Goal: Task Accomplishment & Management: Manage account settings

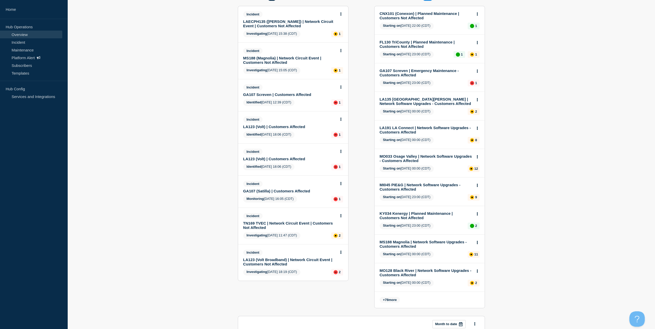
scroll to position [77, 0]
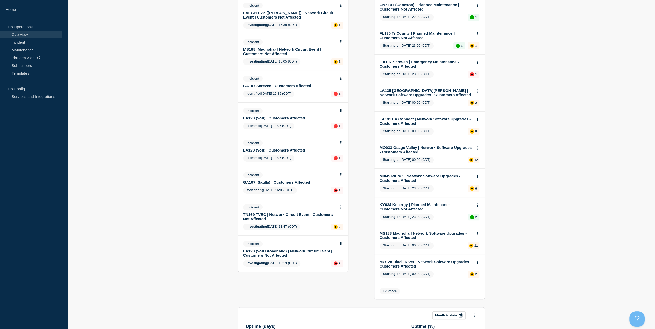
click at [260, 182] on link "GA107 (Satilla) | Customers Affected" at bounding box center [289, 182] width 93 height 4
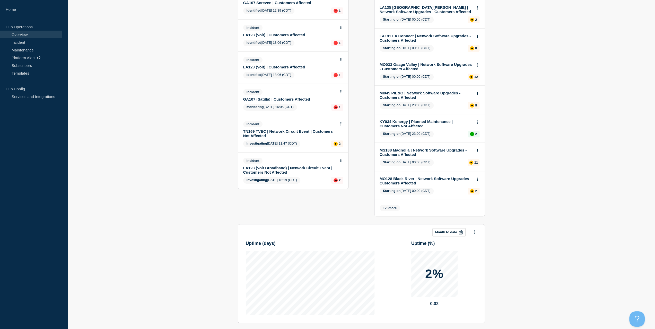
scroll to position [180, 0]
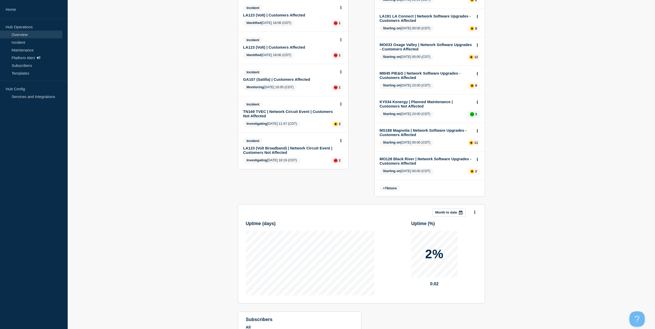
click at [275, 149] on link "LA123 (Volt Broadband) | Network Circuit Event | Customers Not Affected" at bounding box center [289, 150] width 93 height 9
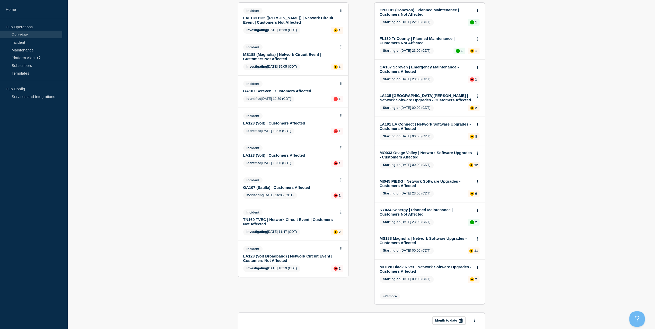
scroll to position [77, 0]
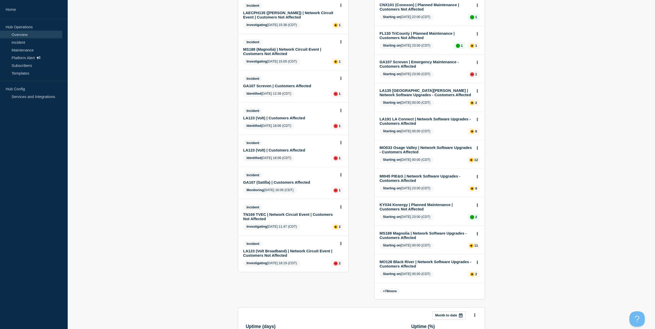
click at [274, 214] on link "TN169 TVEC | Network Circuit Event | Customers Not Affected" at bounding box center [289, 216] width 93 height 9
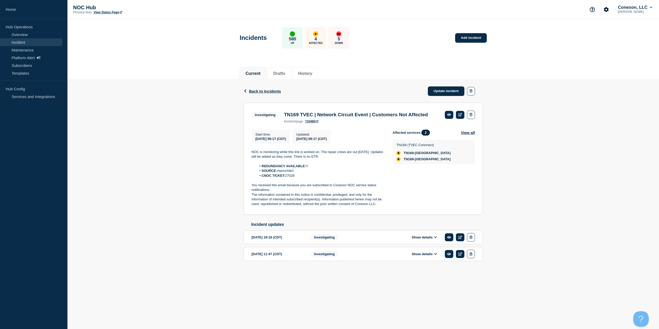
drag, startPoint x: 283, startPoint y: 106, endPoint x: 287, endPoint y: 109, distance: 4.6
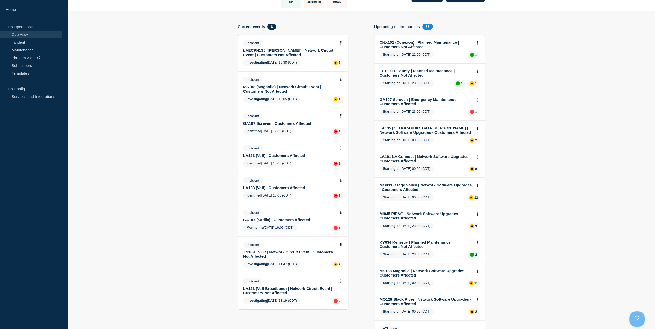
scroll to position [51, 0]
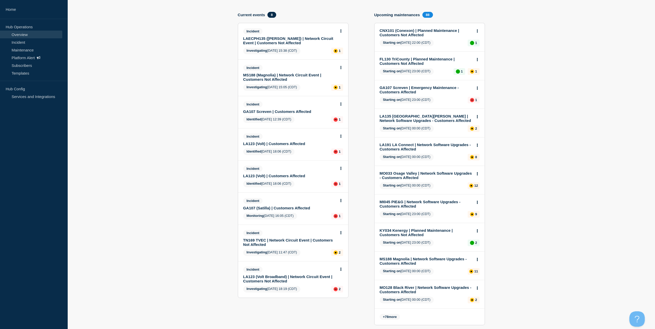
click at [282, 208] on link "GA107 (Satilla) | Customers Affected" at bounding box center [289, 208] width 93 height 4
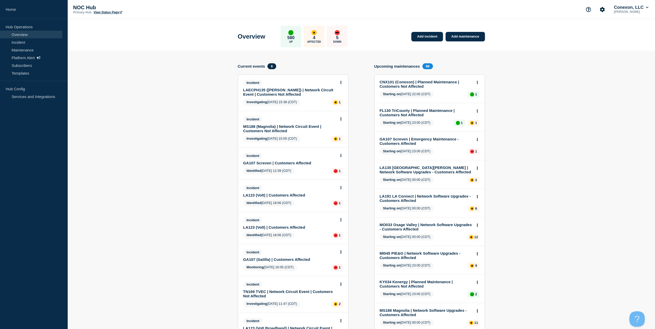
click at [267, 129] on link "MS188 (Magnolia) | Network Circuit Event | Customers Not Affected" at bounding box center [289, 128] width 93 height 9
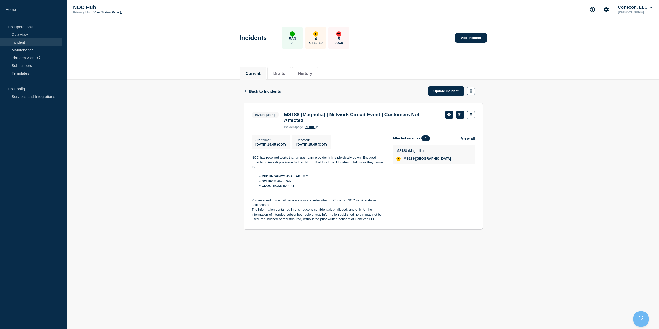
drag, startPoint x: 283, startPoint y: 139, endPoint x: 298, endPoint y: 144, distance: 15.5
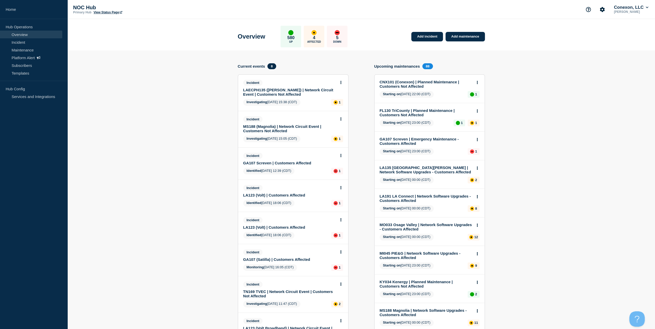
click at [284, 93] on link "LAECPH135 ([PERSON_NAME]) | Network Circuit Event | Customers Not Affected" at bounding box center [289, 92] width 93 height 9
click at [20, 40] on link "Incident" at bounding box center [31, 42] width 62 height 8
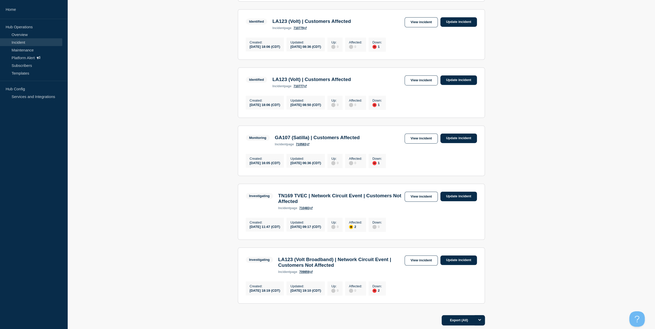
scroll to position [309, 0]
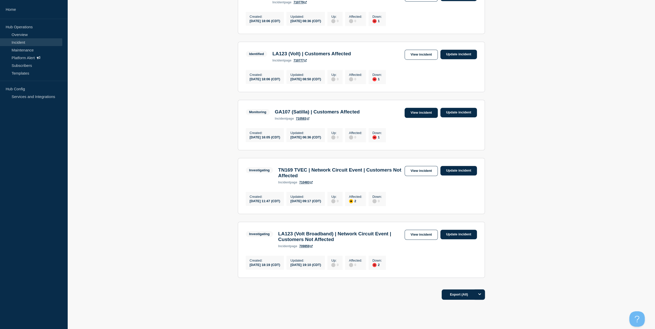
click at [418, 118] on link "View incident" at bounding box center [420, 113] width 33 height 10
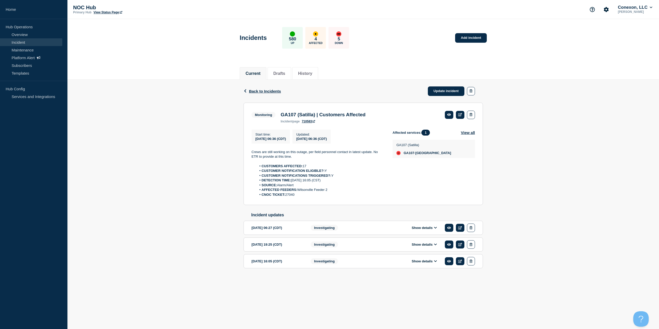
drag, startPoint x: 291, startPoint y: 186, endPoint x: 252, endPoint y: 151, distance: 52.7
click at [252, 151] on div "Crews are still working on this outage, per field personnel contact in latest u…" at bounding box center [317, 174] width 133 height 48
copy div "Crews are still working on this outage, per field personnel contact in latest u…"
click at [438, 94] on link "Update incident" at bounding box center [446, 91] width 37 height 10
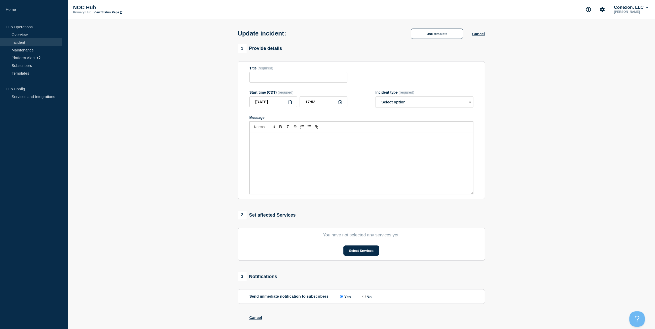
type input "GA107 (Satilla) | Customers Affected"
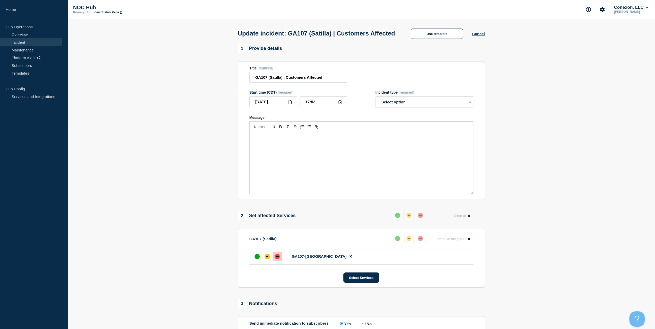
click at [347, 161] on div "Message" at bounding box center [361, 163] width 223 height 62
click at [402, 108] on select "Select option Investigating Identified Monitoring Resolved" at bounding box center [424, 101] width 98 height 11
click at [338, 152] on div "Message" at bounding box center [361, 163] width 223 height 62
click at [352, 154] on div "Message" at bounding box center [361, 163] width 223 height 62
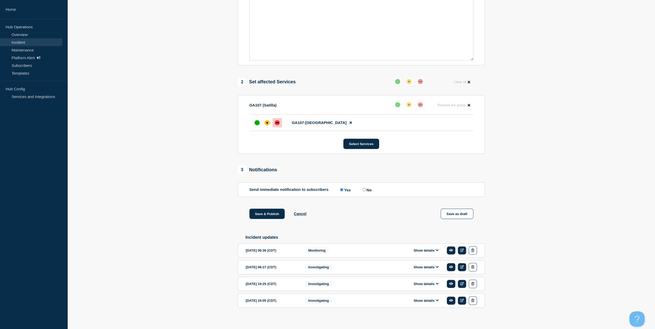
scroll to position [146, 0]
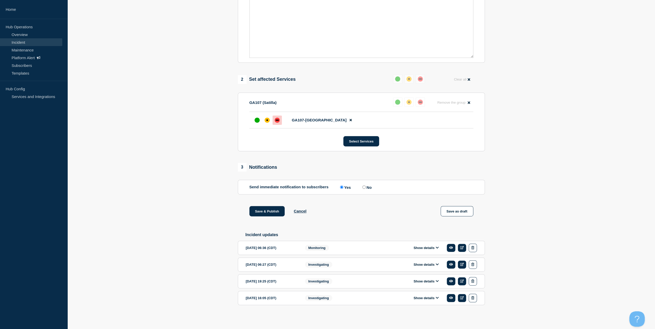
click at [419, 250] on button "Show details" at bounding box center [426, 248] width 28 height 4
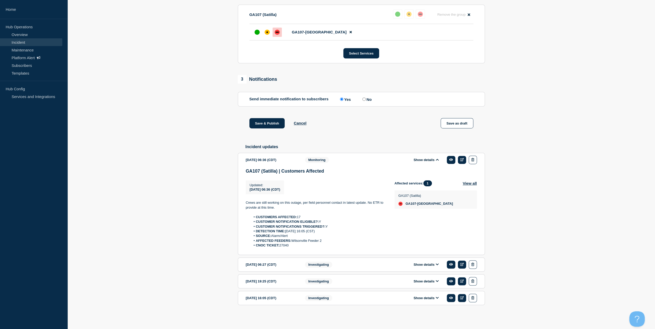
scroll to position [235, 0]
drag, startPoint x: 291, startPoint y: 245, endPoint x: 240, endPoint y: 205, distance: 65.0
click at [240, 205] on section "2025-09-08 06:36 (CDT) Show details Monitoring GA107 (Satilla) | Customers Affe…" at bounding box center [361, 204] width 247 height 102
copy div "Crews are still working on this outage, per field personnel contact in latest u…"
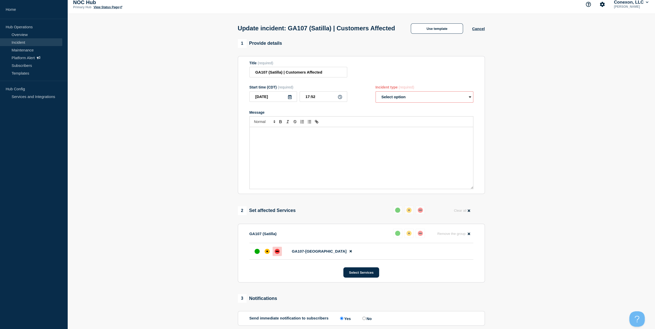
scroll to position [3, 0]
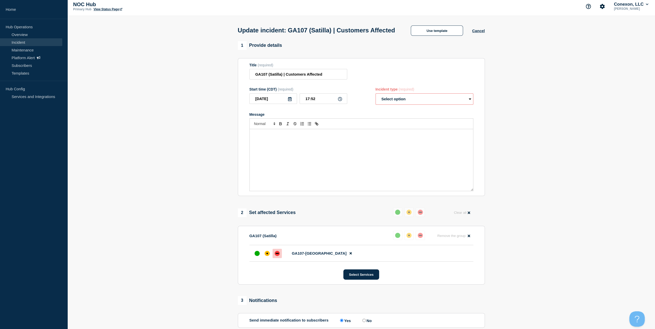
click at [299, 163] on div "Message" at bounding box center [361, 160] width 223 height 62
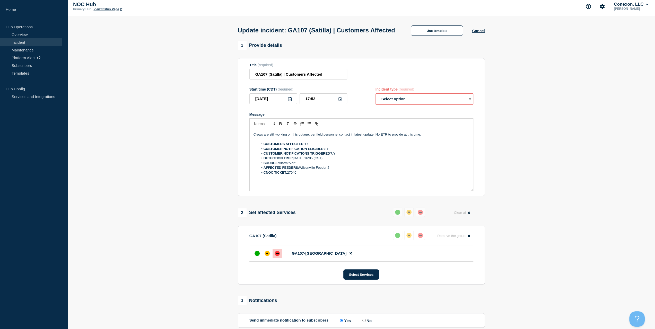
click at [381, 105] on select "Select option Investigating Identified Monitoring Resolved" at bounding box center [424, 98] width 98 height 11
select select "monitoring"
click at [375, 103] on select "Select option Investigating Identified Monitoring Resolved" at bounding box center [424, 98] width 98 height 11
drag, startPoint x: 427, startPoint y: 145, endPoint x: 196, endPoint y: 133, distance: 231.0
click at [196, 133] on section "1 Provide details Title (required) GA107 (Satilla) | Customers Affected Start t…" at bounding box center [360, 291] width 587 height 501
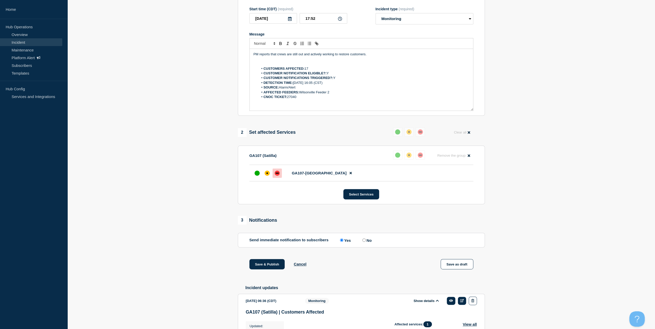
scroll to position [132, 0]
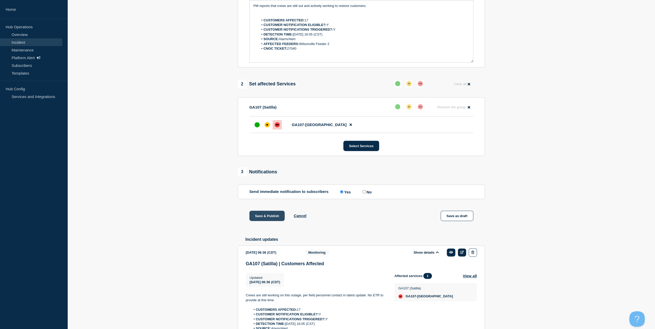
click at [274, 221] on button "Save & Publish" at bounding box center [266, 216] width 35 height 10
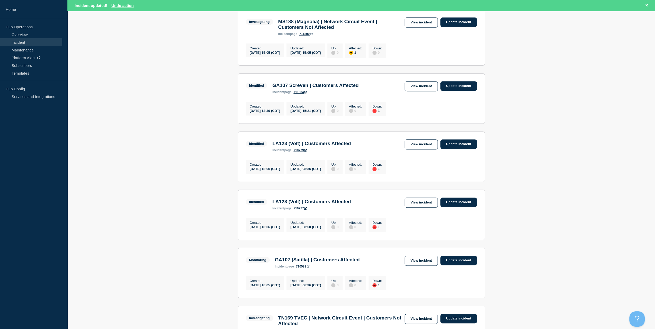
scroll to position [180, 0]
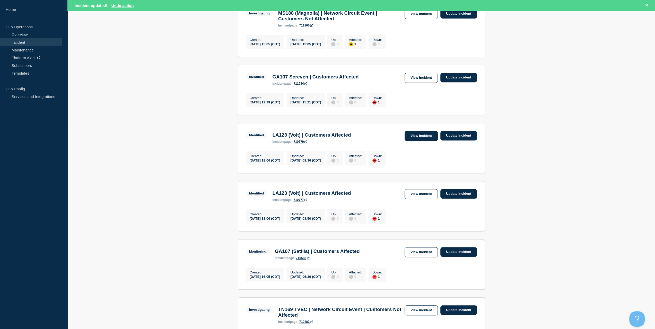
click at [420, 141] on link "View incident" at bounding box center [420, 136] width 33 height 10
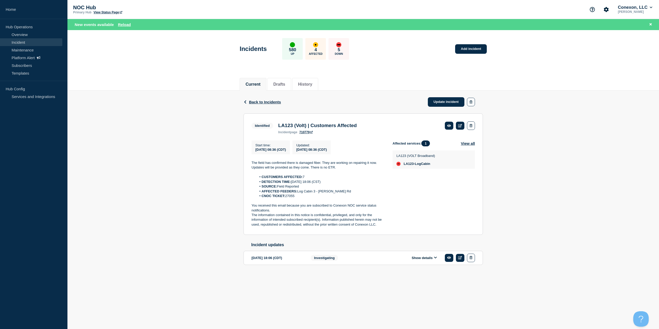
drag, startPoint x: 316, startPoint y: 155, endPoint x: 320, endPoint y: 154, distance: 3.7
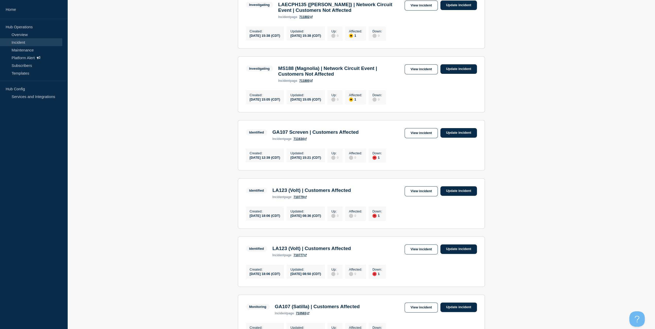
scroll to position [154, 0]
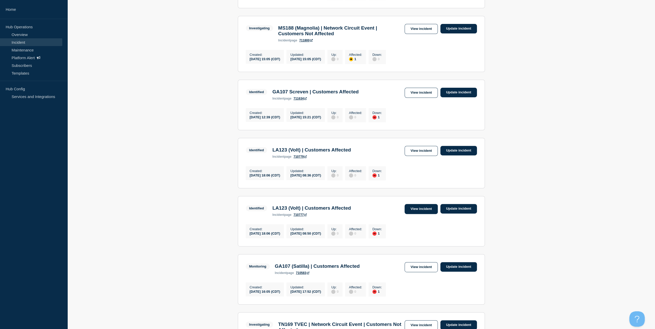
click at [419, 214] on link "View incident" at bounding box center [420, 209] width 33 height 10
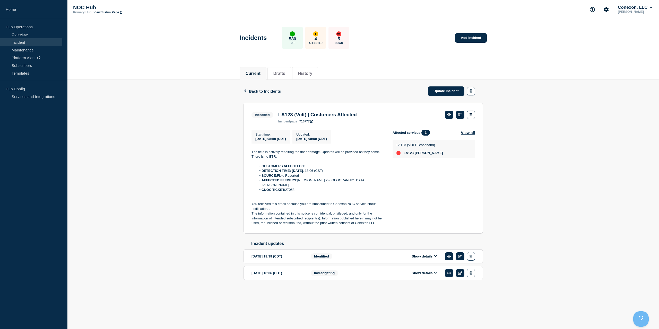
drag, startPoint x: 250, startPoint y: 122, endPoint x: 248, endPoint y: 120, distance: 2.9
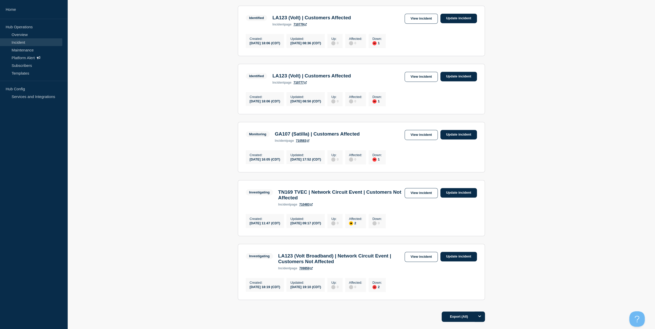
scroll to position [283, 0]
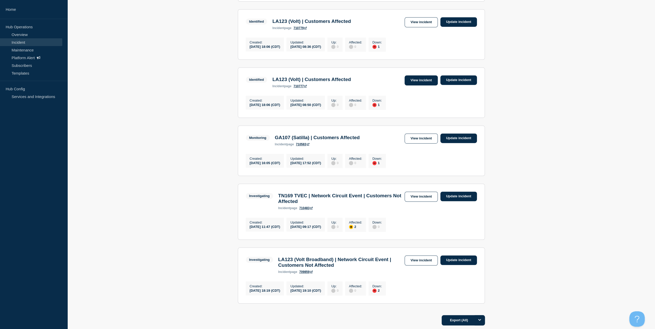
click at [422, 85] on link "View incident" at bounding box center [420, 80] width 33 height 10
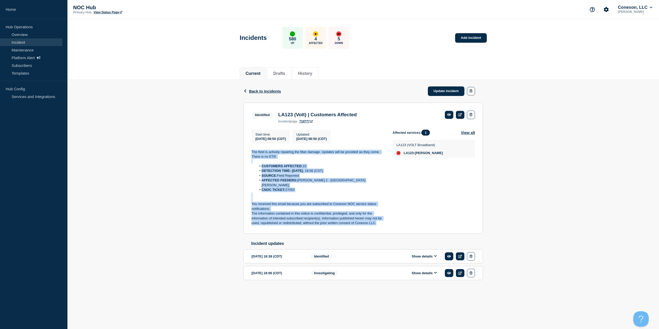
drag, startPoint x: 381, startPoint y: 219, endPoint x: 239, endPoint y: 147, distance: 158.2
click at [239, 147] on div "Back Back to Incidents Update incident Identified LA123 (Volt) | Customers Affe…" at bounding box center [362, 188] width 247 height 217
copy div "The field is actively repairing the fiber damage. Updates will be provided as t…"
click at [436, 91] on link "Update incident" at bounding box center [446, 91] width 37 height 10
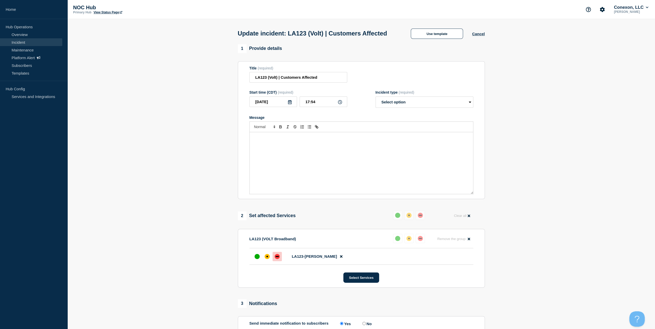
click at [343, 140] on p "Message" at bounding box center [361, 137] width 216 height 5
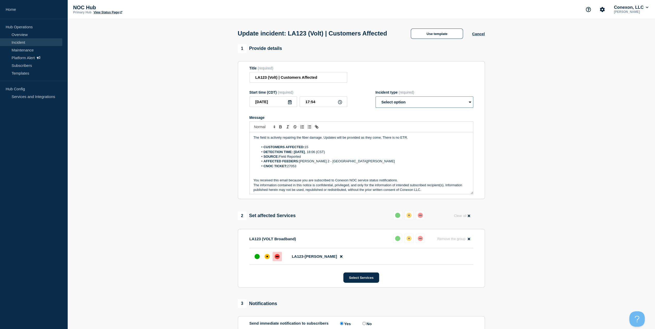
click at [416, 108] on select "Select option Investigating Identified Monitoring Resolved" at bounding box center [424, 101] width 98 height 11
select select "investigating"
click at [375, 106] on select "Select option Investigating Identified Monitoring Resolved" at bounding box center [424, 101] width 98 height 11
drag, startPoint x: 330, startPoint y: 139, endPoint x: 229, endPoint y: 141, distance: 101.4
click at [229, 141] on section "1 Provide details Title (required) LA123 (Volt) | Customers Affected Start time…" at bounding box center [360, 242] width 587 height 397
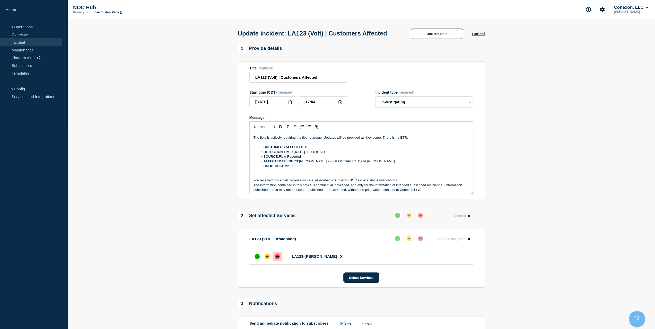
click at [328, 145] on p "Message" at bounding box center [361, 142] width 216 height 5
drag, startPoint x: 321, startPoint y: 147, endPoint x: 236, endPoint y: 146, distance: 84.9
click at [236, 146] on div "1 Provide details Title (required) LA123 (Volt) | Customers Affected Start time…" at bounding box center [361, 242] width 253 height 397
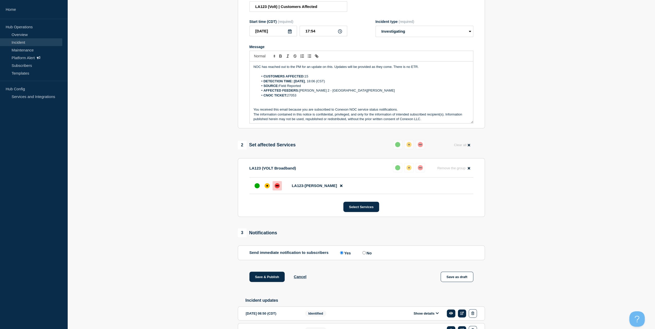
scroll to position [129, 0]
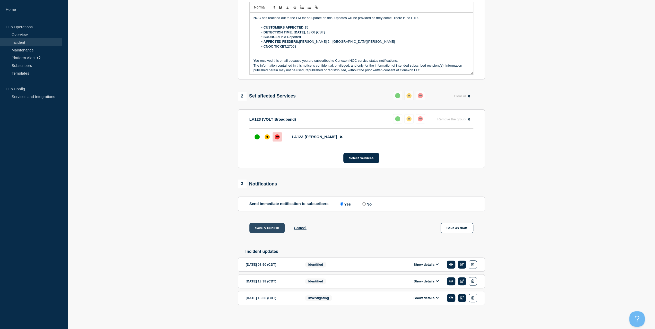
click at [270, 227] on button "Save & Publish" at bounding box center [266, 228] width 35 height 10
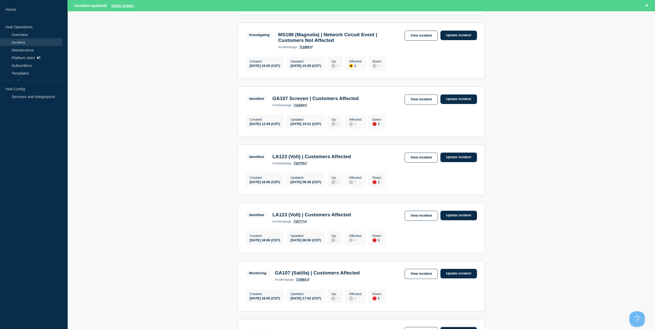
scroll to position [154, 0]
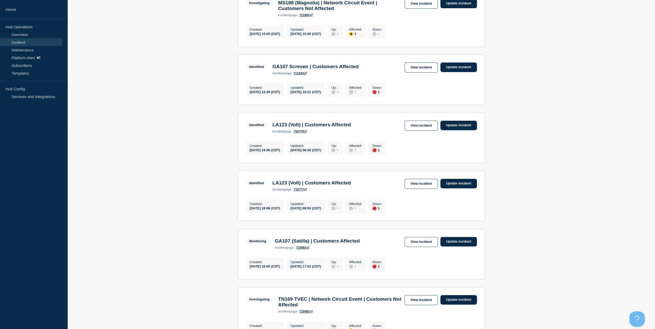
scroll to position [180, 0]
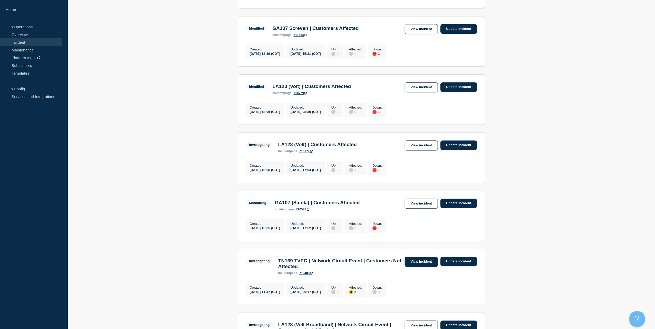
scroll to position [215, 0]
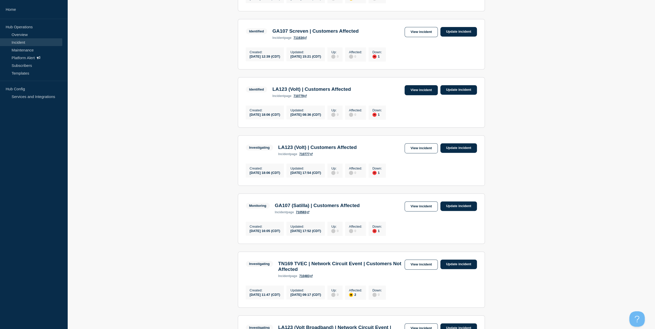
click at [417, 95] on link "View incident" at bounding box center [420, 90] width 33 height 10
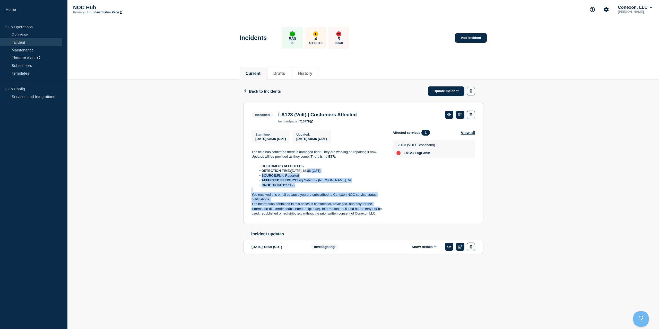
drag, startPoint x: 380, startPoint y: 212, endPoint x: 309, endPoint y: 174, distance: 81.1
click at [309, 174] on div "The field has confirmed there is damaged fiber. They are working on repairing i…" at bounding box center [317, 183] width 133 height 66
click at [369, 211] on p "The information contained in this notice is confidential, privileged, and only …" at bounding box center [317, 209] width 133 height 14
drag, startPoint x: 377, startPoint y: 213, endPoint x: 303, endPoint y: 193, distance: 76.6
click at [303, 193] on div "The field has confirmed there is damaged fiber. They are working on repairing i…" at bounding box center [317, 183] width 133 height 66
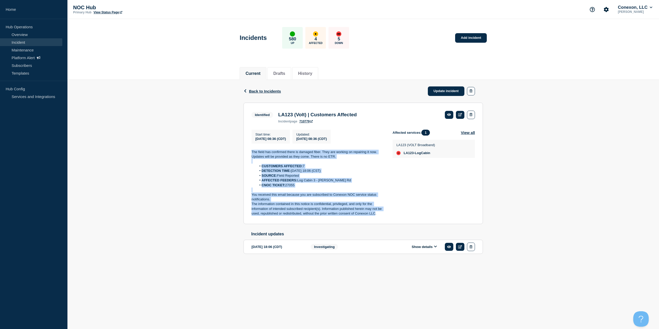
drag, startPoint x: 364, startPoint y: 213, endPoint x: 247, endPoint y: 151, distance: 132.3
click at [244, 153] on section "Identified LA123 (Volt) | Customers Affected incident page 710779 Start time : …" at bounding box center [362, 163] width 239 height 121
copy div "The field has confirmed there is damaged fiber. They are working on repairing i…"
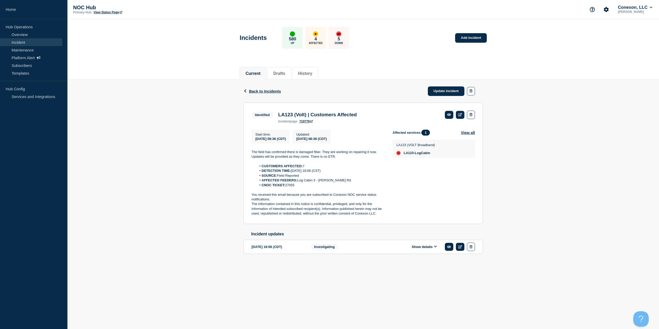
click at [431, 85] on div "Back Back to Incidents Update incident" at bounding box center [362, 91] width 239 height 23
click at [432, 87] on link "Update incident" at bounding box center [446, 91] width 37 height 10
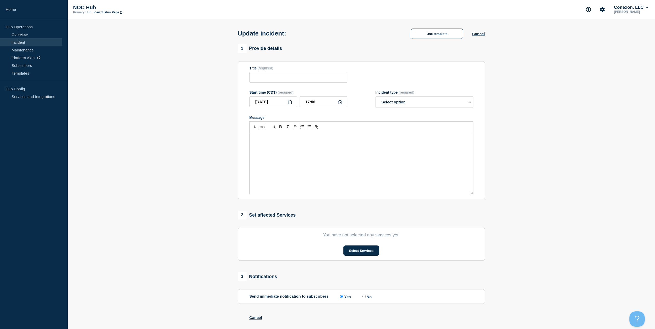
type input "LA123 (Volt) | Customers Affected"
click at [347, 145] on div "Message" at bounding box center [361, 163] width 223 height 62
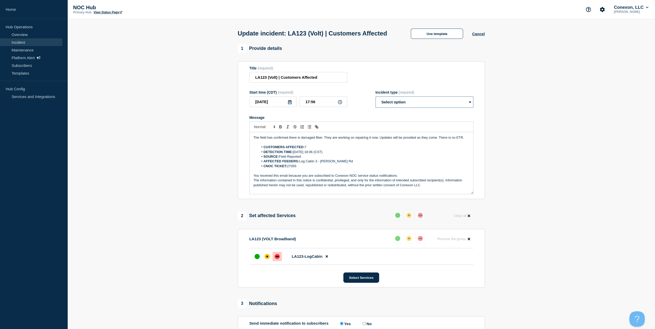
click at [419, 108] on select "Select option Investigating Identified Monitoring Resolved" at bounding box center [424, 101] width 98 height 11
select select "monitoring"
click at [375, 106] on select "Select option Investigating Identified Monitoring Resolved" at bounding box center [424, 101] width 98 height 11
drag, startPoint x: 378, startPoint y: 149, endPoint x: 228, endPoint y: 138, distance: 150.6
click at [228, 138] on section "1 Provide details Title (required) LA123 (Volt) | Customers Affected Start time…" at bounding box center [360, 234] width 587 height 380
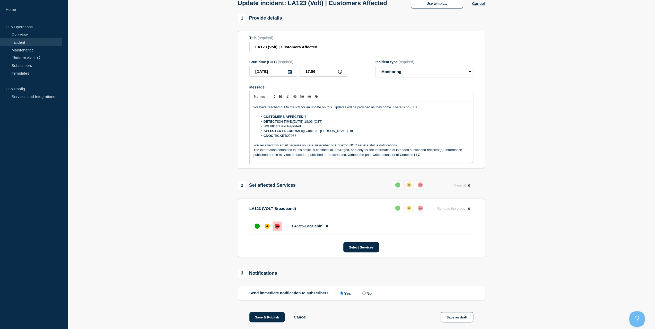
scroll to position [113, 0]
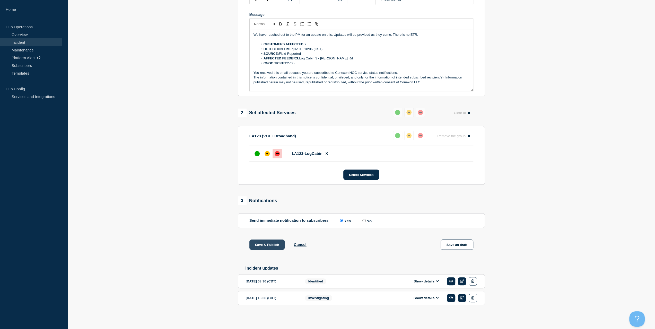
click at [272, 241] on button "Save & Publish" at bounding box center [266, 244] width 35 height 10
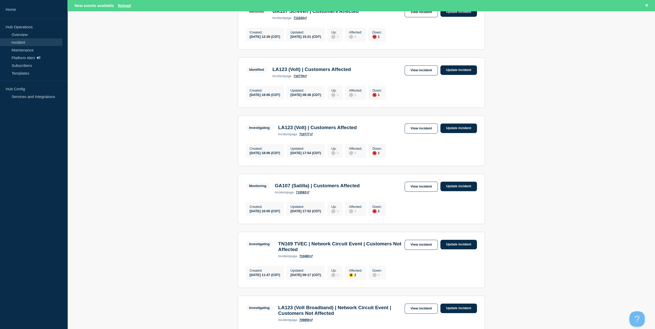
scroll to position [200, 0]
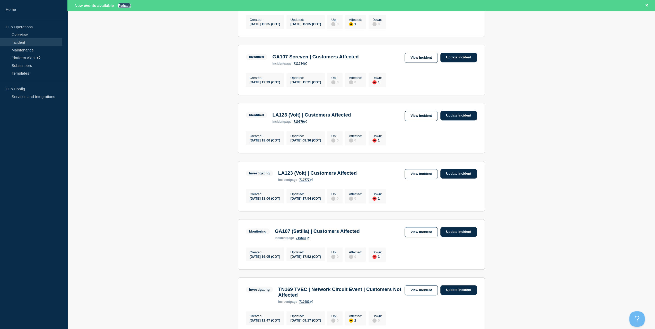
click at [125, 6] on button "Reload" at bounding box center [124, 5] width 13 height 4
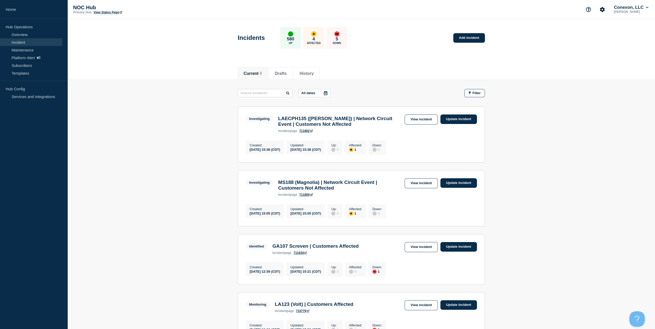
scroll to position [103, 0]
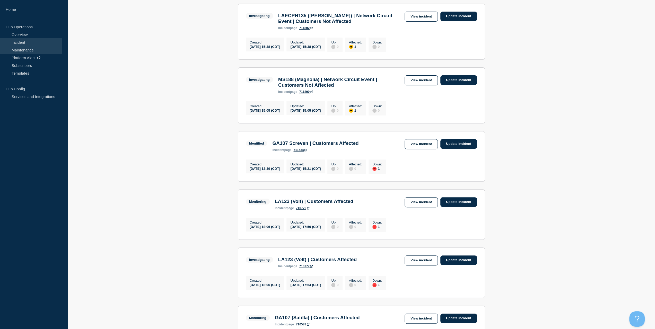
click at [30, 52] on link "Maintenance" at bounding box center [31, 50] width 62 height 8
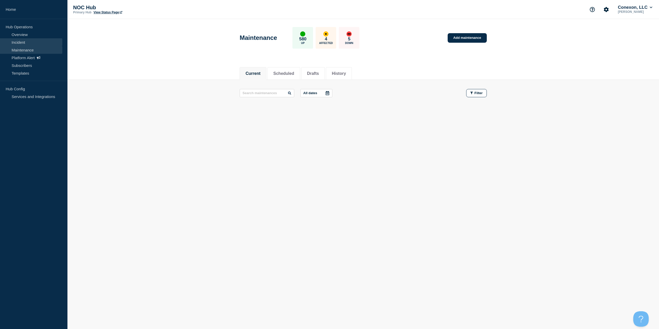
click at [16, 39] on link "Incident" at bounding box center [31, 42] width 62 height 8
